Goal: Find specific page/section: Find specific page/section

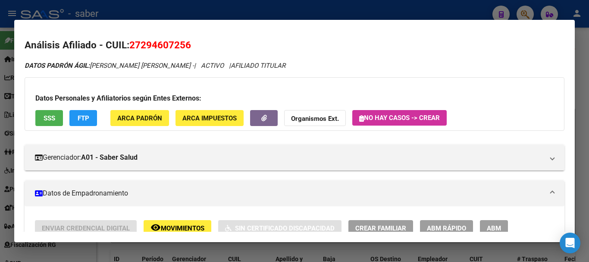
scroll to position [476, 0]
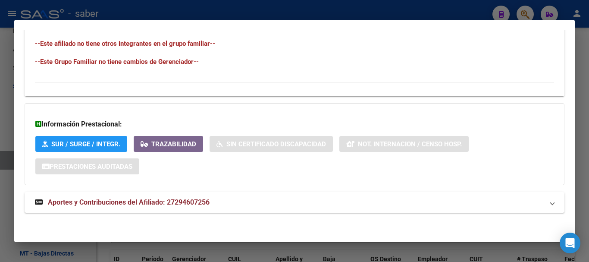
click at [5, 87] on div at bounding box center [294, 131] width 589 height 262
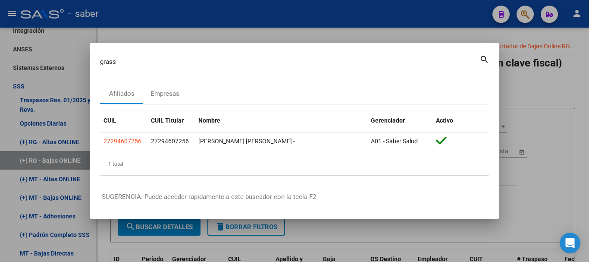
click at [6, 115] on div at bounding box center [294, 131] width 589 height 262
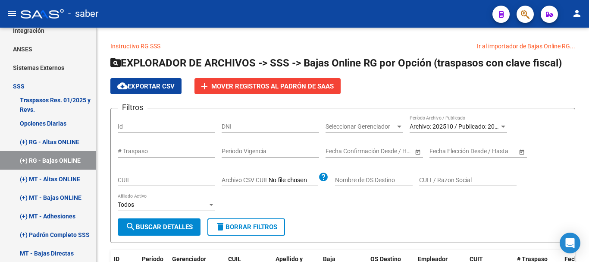
click at [39, 18] on div at bounding box center [42, 13] width 43 height 9
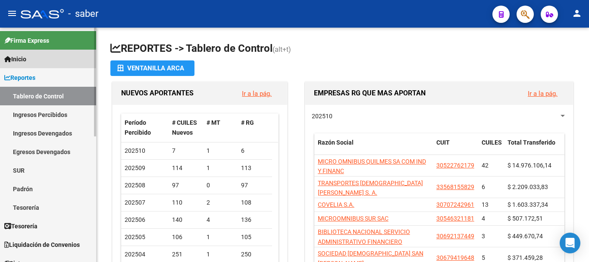
click at [52, 59] on link "Inicio" at bounding box center [48, 59] width 96 height 19
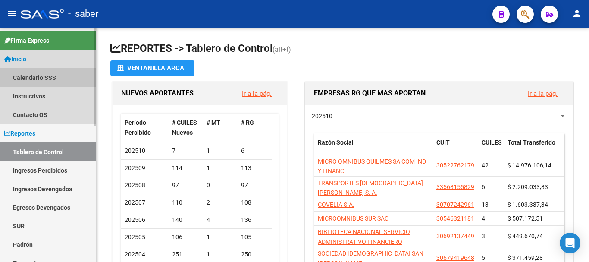
click at [31, 81] on link "Calendario SSS" at bounding box center [48, 77] width 96 height 19
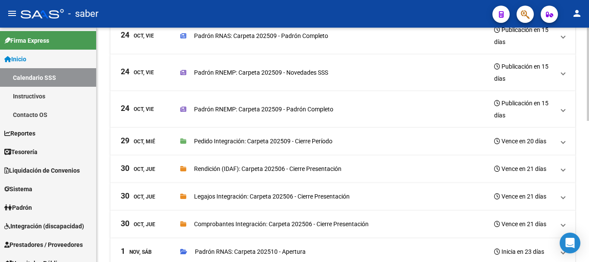
scroll to position [354, 0]
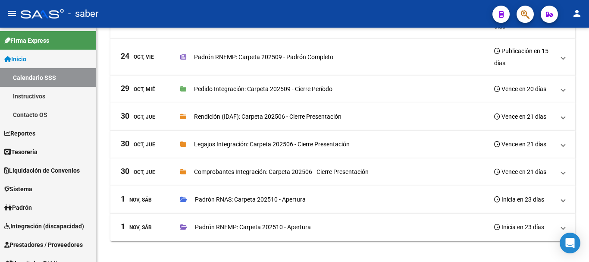
click at [50, 16] on div at bounding box center [42, 13] width 43 height 9
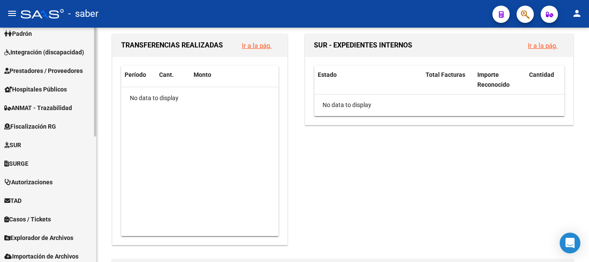
scroll to position [259, 0]
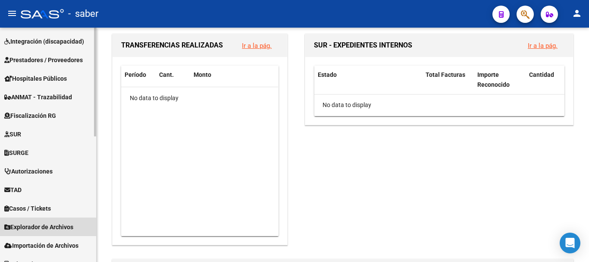
click at [44, 228] on span "Explorador de Archivos" at bounding box center [38, 226] width 69 height 9
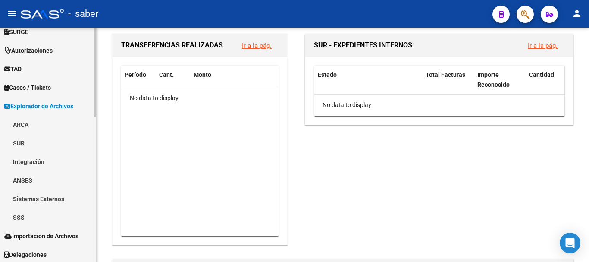
scroll to position [381, 0]
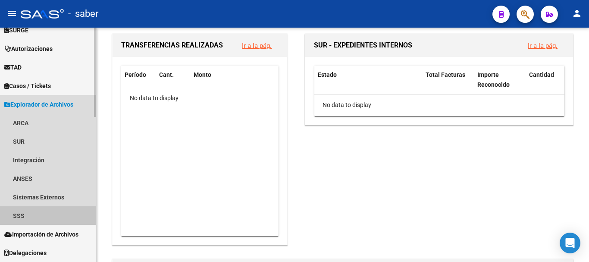
drag, startPoint x: 19, startPoint y: 217, endPoint x: 40, endPoint y: 221, distance: 21.2
click at [20, 216] on link "SSS" at bounding box center [48, 215] width 96 height 19
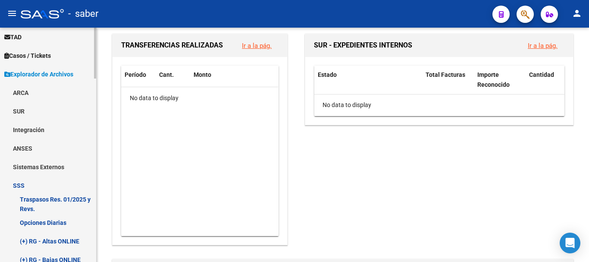
scroll to position [468, 0]
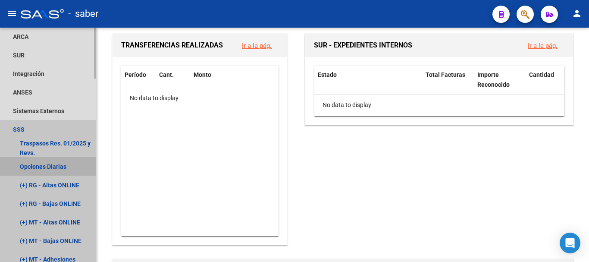
click at [42, 170] on link "Opciones Diarias" at bounding box center [48, 166] width 96 height 19
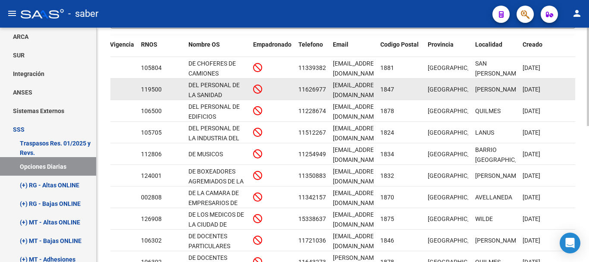
scroll to position [281, 0]
